Goal: Browse casually

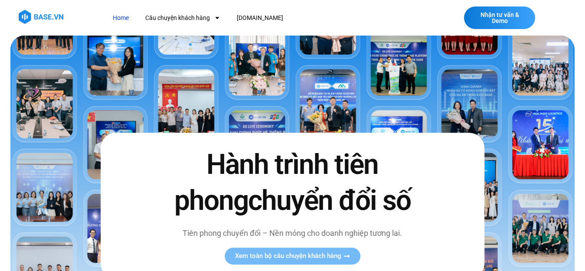
click at [119, 16] on link "Home" at bounding box center [120, 18] width 29 height 16
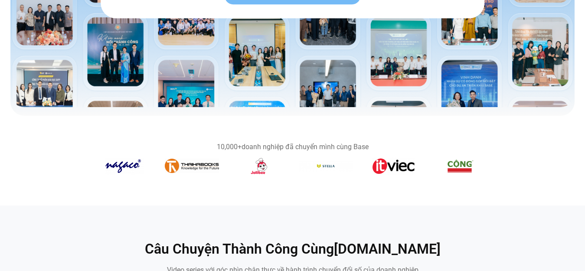
scroll to position [87, 0]
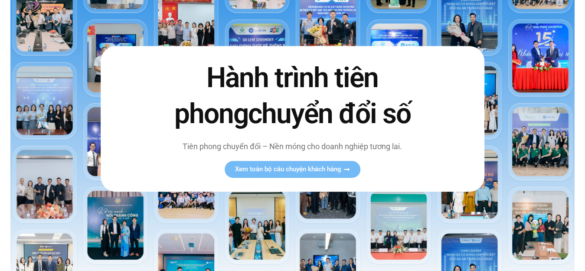
click at [464, 20] on img at bounding box center [292, 114] width 564 height 331
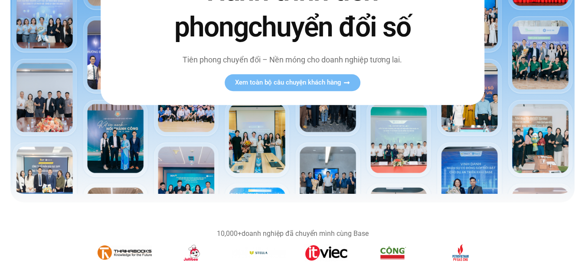
click at [179, 171] on img at bounding box center [292, 27] width 564 height 331
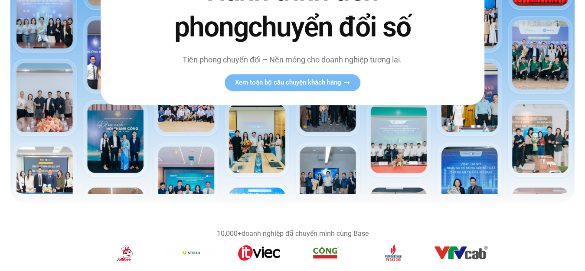
click at [179, 171] on img at bounding box center [292, 27] width 564 height 331
